Goal: Transaction & Acquisition: Purchase product/service

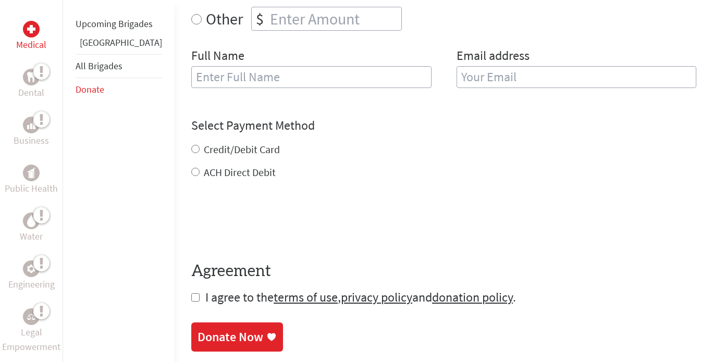
scroll to position [469, 0]
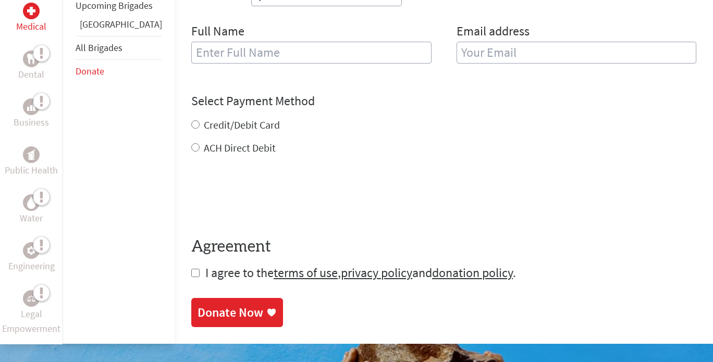
click at [201, 58] on input "text" at bounding box center [311, 53] width 240 height 22
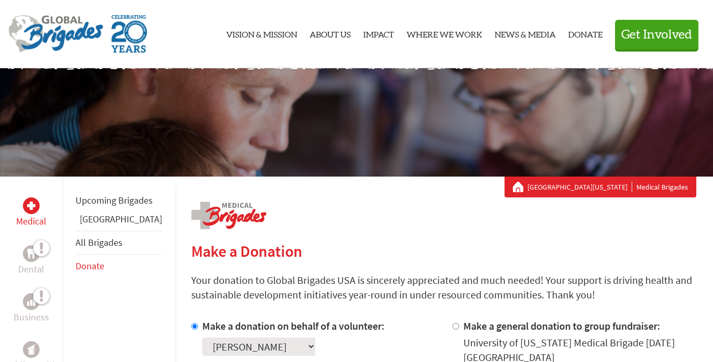
scroll to position [0, 0]
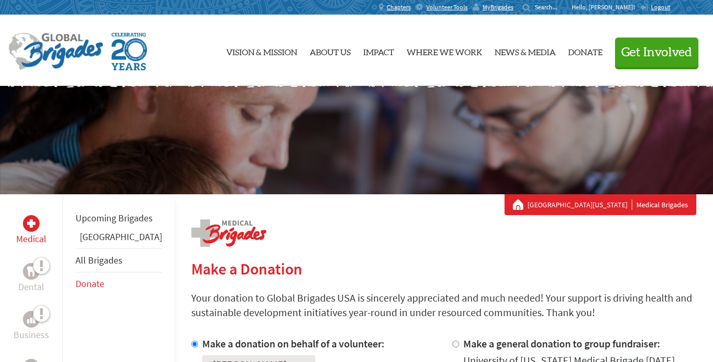
click at [53, 48] on img at bounding box center [55, 52] width 95 height 38
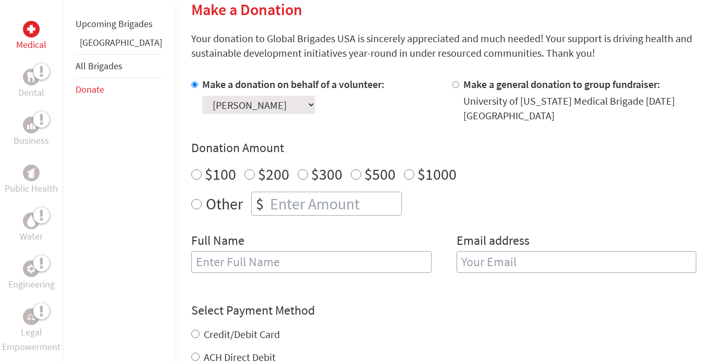
scroll to position [261, 0]
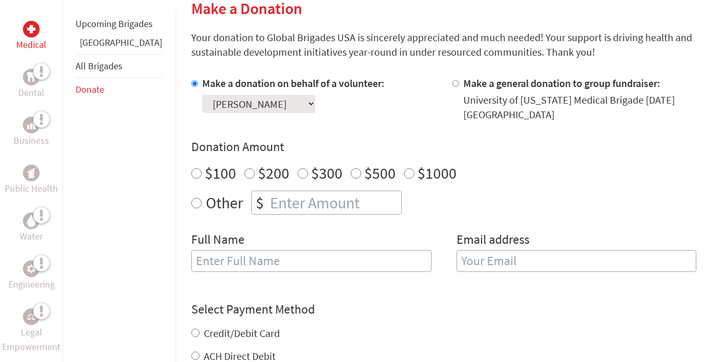
click at [191, 205] on input "Other" at bounding box center [196, 203] width 10 height 10
radio input "true"
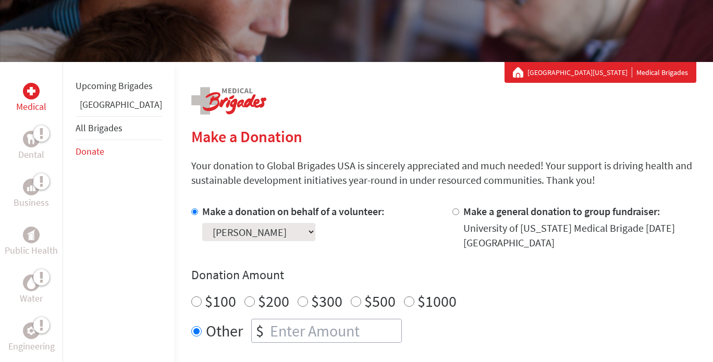
scroll to position [104, 0]
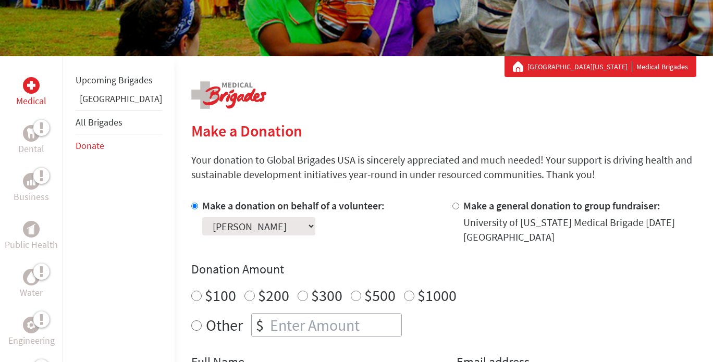
scroll to position [209, 0]
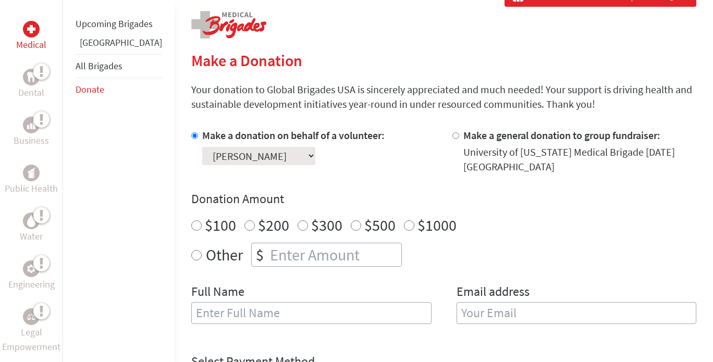
radio input "true"
click at [269, 254] on input "number" at bounding box center [334, 254] width 133 height 23
type input "2770"
click at [293, 309] on input "text" at bounding box center [311, 313] width 240 height 22
type input "Kristen"
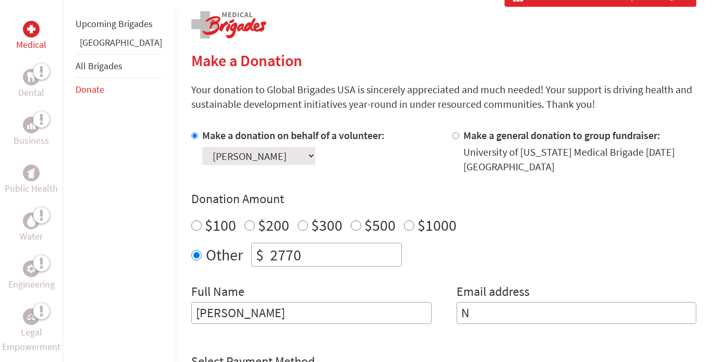
type input "N"
click at [250, 309] on input "Kristen" at bounding box center [311, 313] width 240 height 22
type input "Kristen Noll"
click at [508, 306] on input "N" at bounding box center [577, 313] width 240 height 22
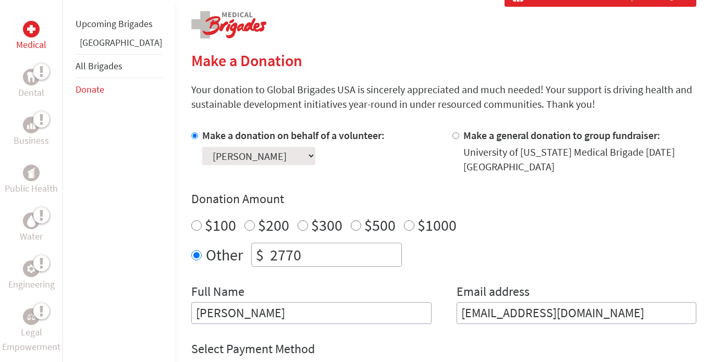
scroll to position [365, 0]
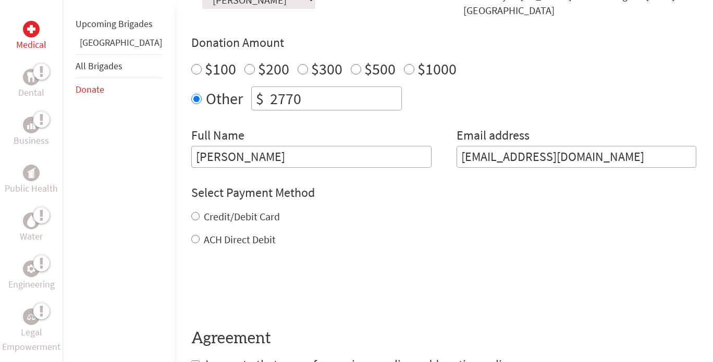
type input "nollk99@gmail.com"
click at [191, 214] on input "Credit/Debit Card" at bounding box center [195, 216] width 8 height 8
radio input "true"
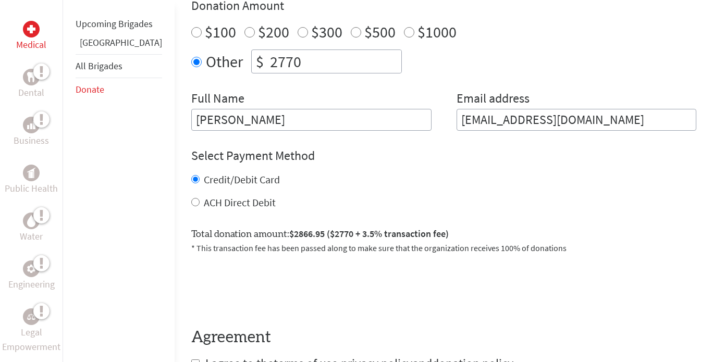
scroll to position [417, 0]
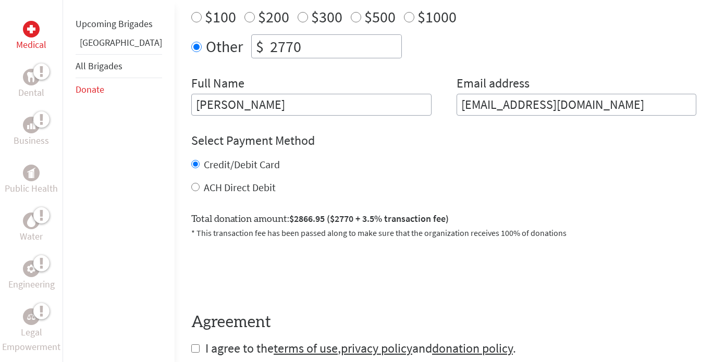
click at [191, 348] on input "checkbox" at bounding box center [195, 349] width 8 height 8
checkbox input "true"
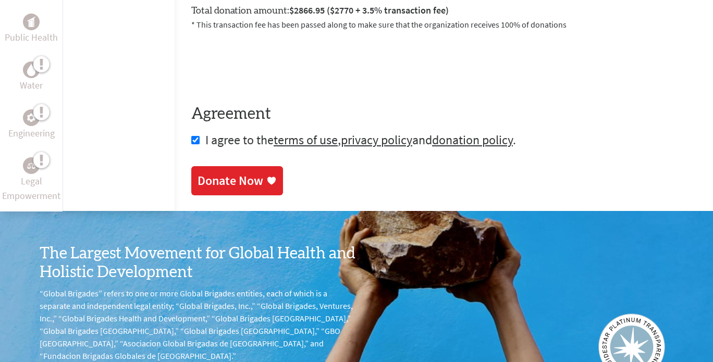
click at [211, 177] on div "Donate Now" at bounding box center [231, 181] width 66 height 17
